Goal: Check status

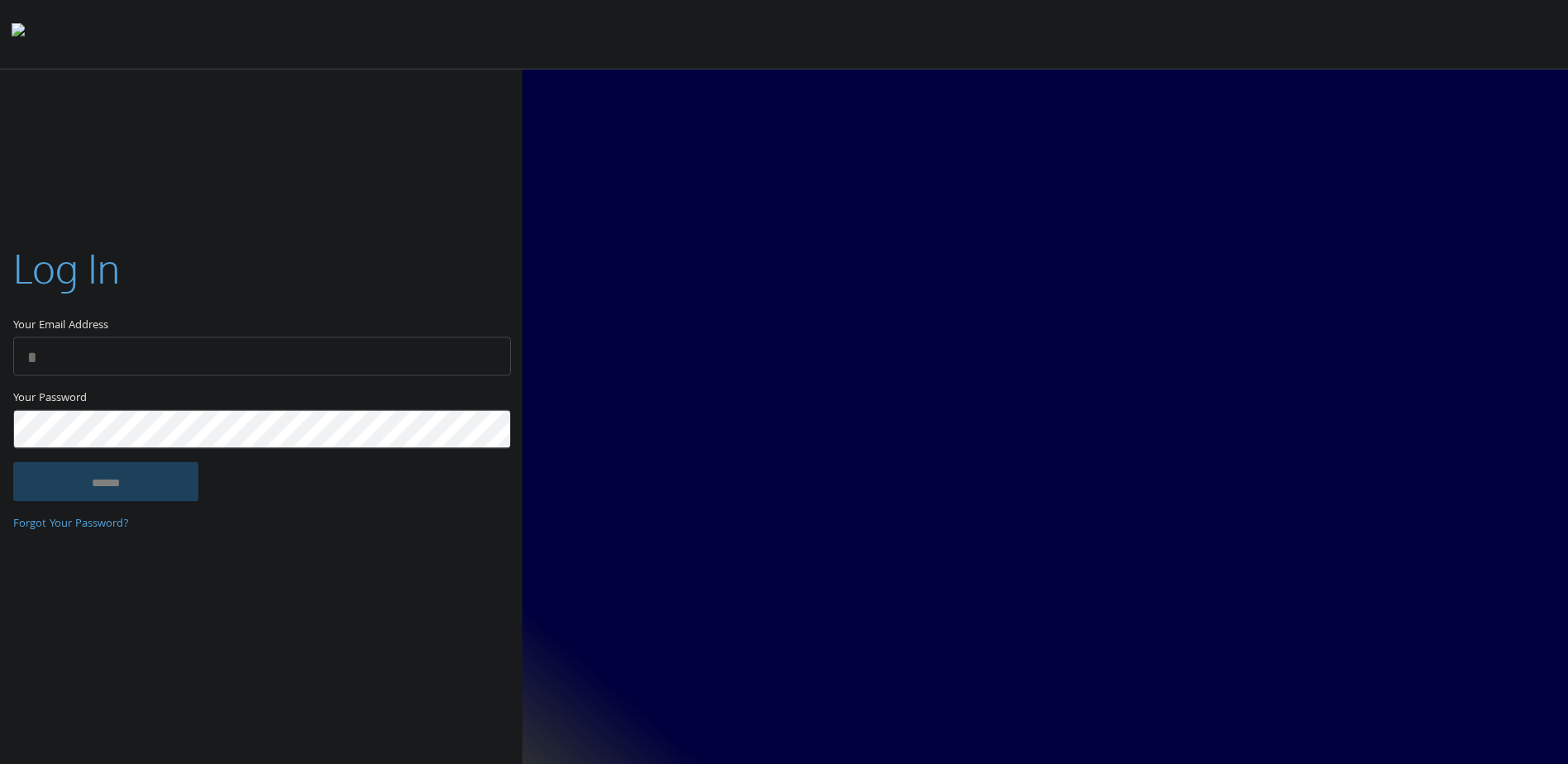
type input "**********"
click at [99, 482] on input "******" at bounding box center [105, 482] width 185 height 39
type input "**********"
click at [175, 486] on input "******" at bounding box center [105, 482] width 185 height 39
